Goal: Information Seeking & Learning: Learn about a topic

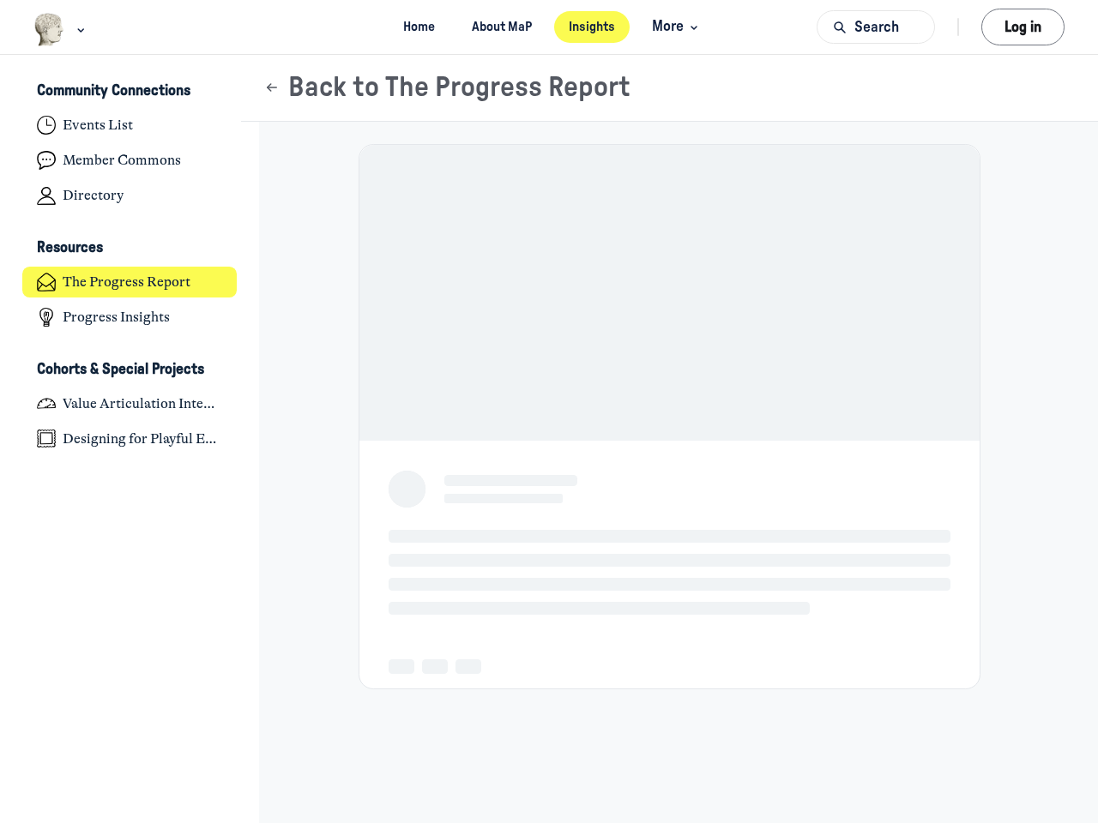
scroll to position [5629, 3371]
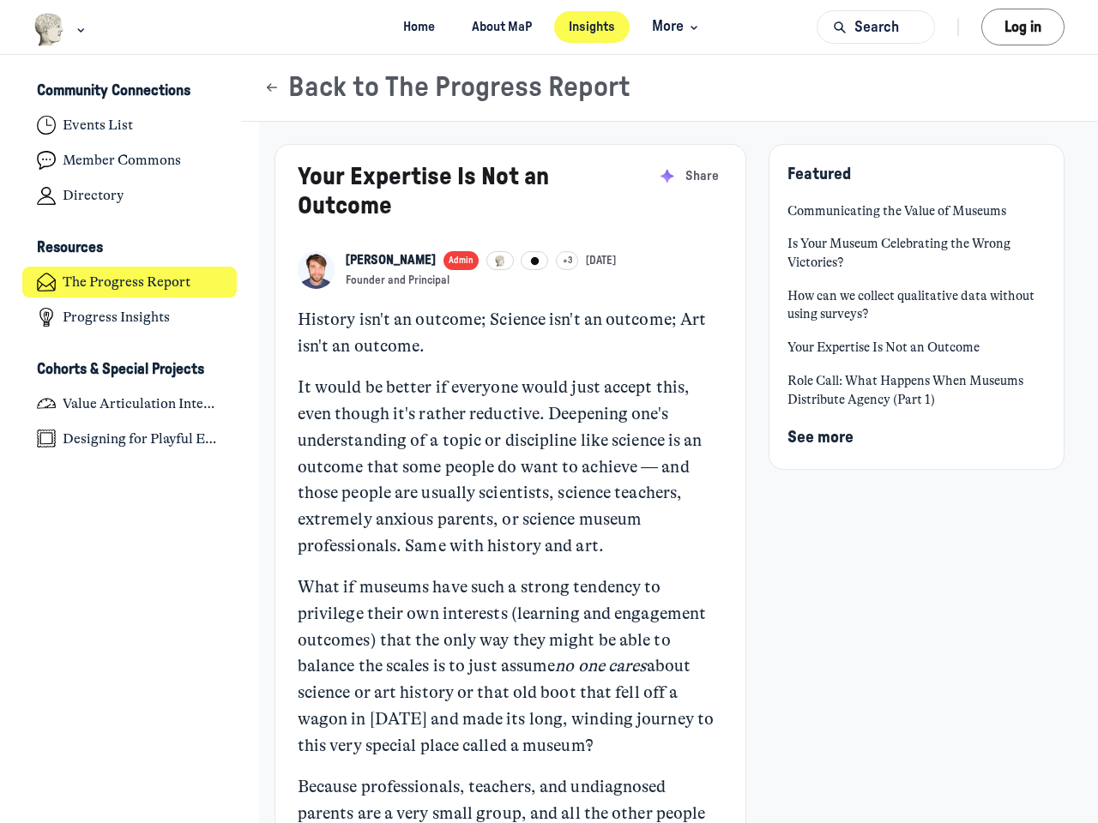
click at [549, 412] on p "It would be better if everyone would just accept this, even though it's rather …" at bounding box center [510, 467] width 425 height 185
click at [50, 29] on img "Main navigation bar" at bounding box center [49, 29] width 32 height 33
click at [674, 27] on span "More" at bounding box center [677, 26] width 51 height 23
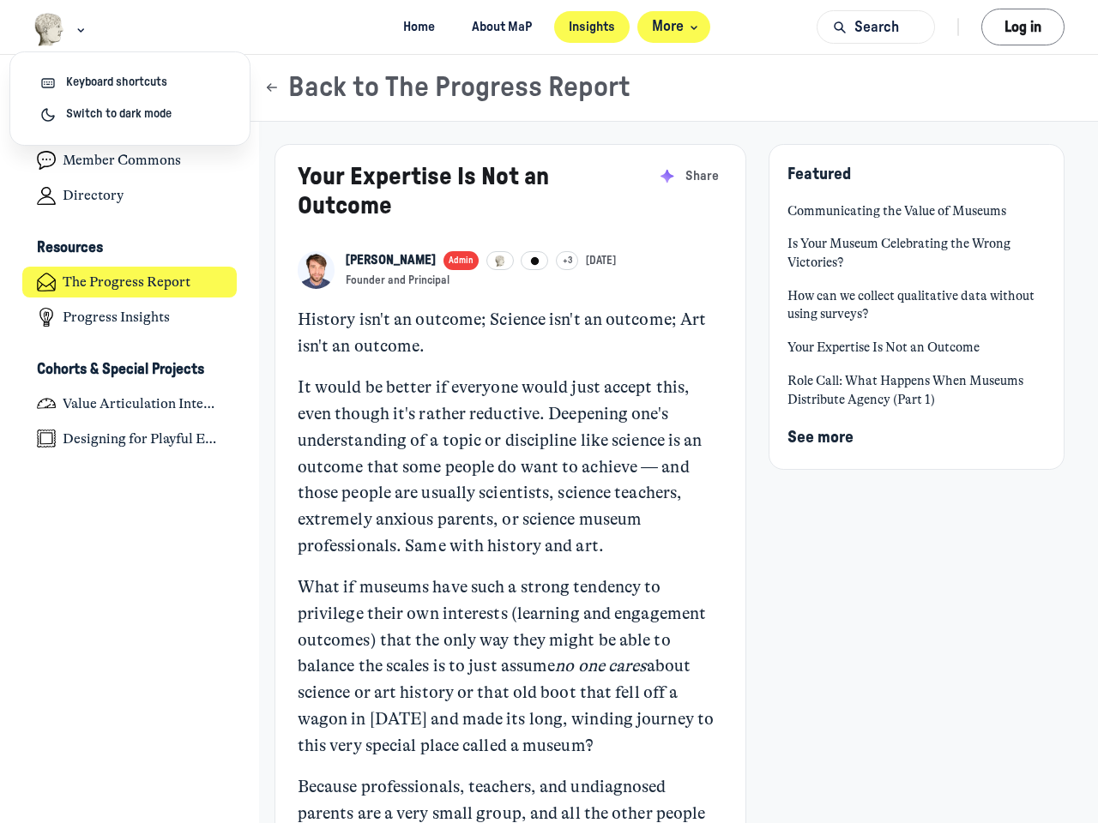
click at [876, 27] on button "Search" at bounding box center [875, 26] width 118 height 33
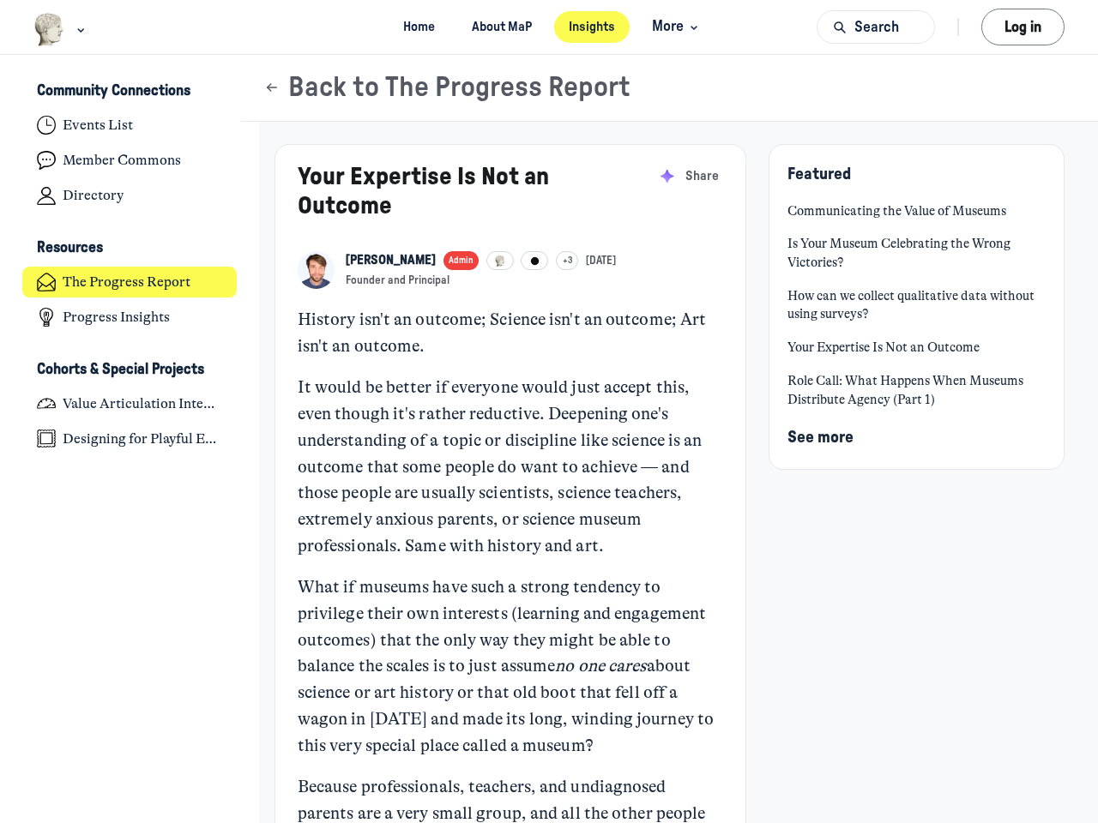
click at [1022, 27] on div at bounding box center [549, 411] width 1098 height 823
click at [129, 267] on link "The Progress Report" at bounding box center [129, 283] width 215 height 32
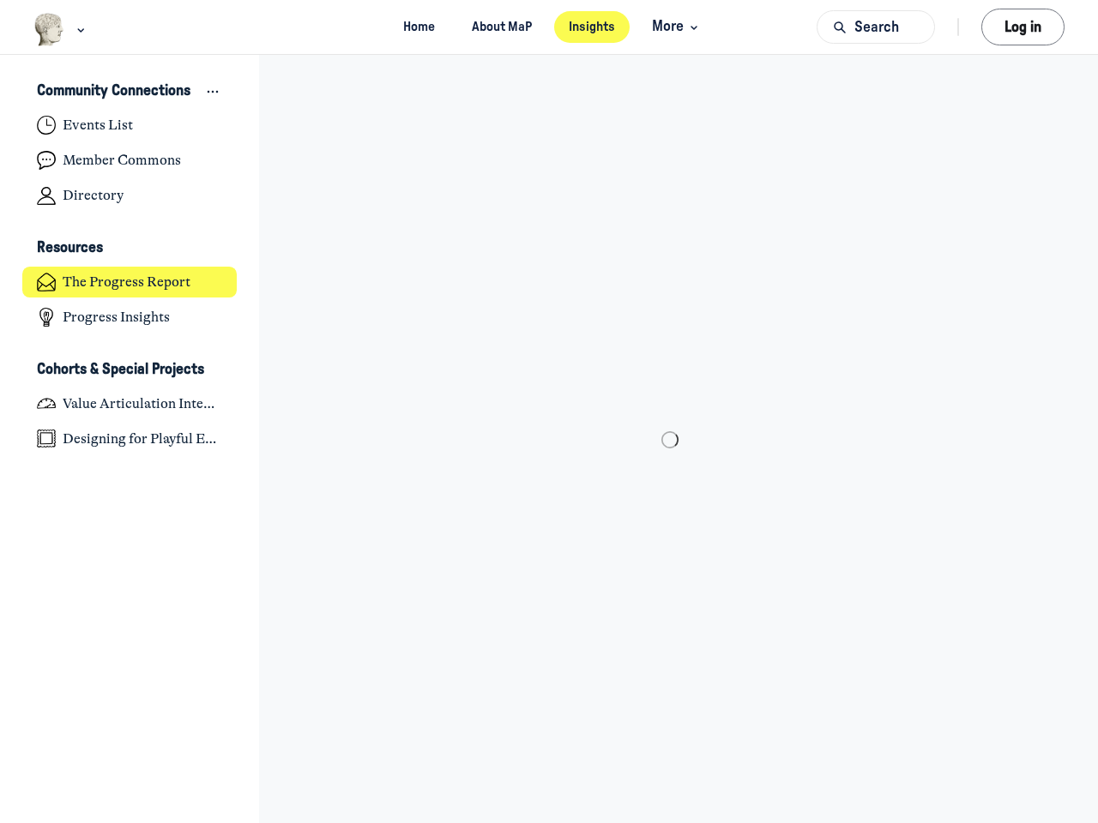
click at [129, 92] on h3 "Community Connections" at bounding box center [114, 91] width 154 height 18
